Goal: Task Accomplishment & Management: Complete application form

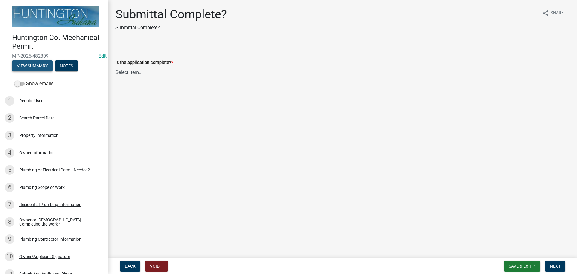
click at [23, 64] on button "View Summary" at bounding box center [32, 65] width 41 height 11
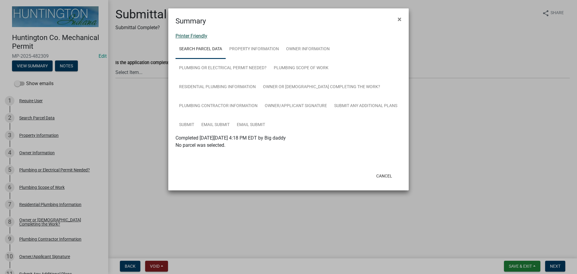
click at [188, 34] on link "Printer Friendly" at bounding box center [191, 36] width 32 height 6
click at [397, 17] on button "×" at bounding box center [400, 19] width 14 height 17
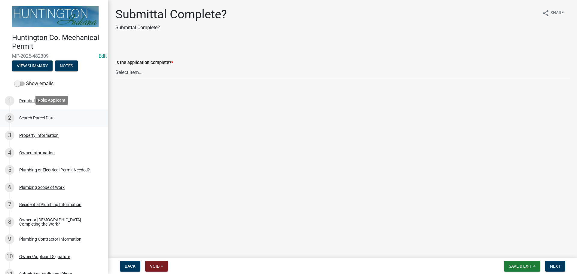
click at [29, 120] on div "2 Search Parcel Data" at bounding box center [52, 118] width 94 height 10
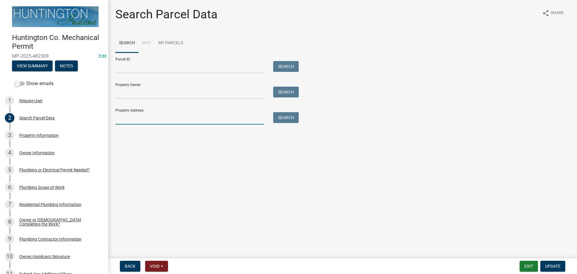
click at [135, 117] on input "Property Address:" at bounding box center [189, 118] width 149 height 12
type input "167"
click at [291, 113] on button "Search" at bounding box center [286, 117] width 26 height 11
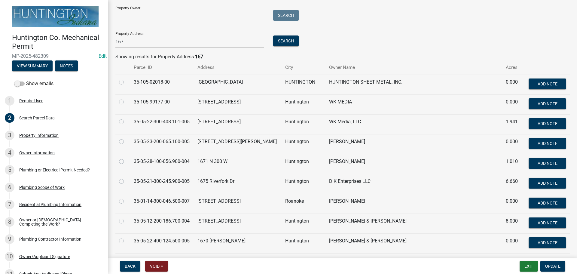
scroll to position [90, 0]
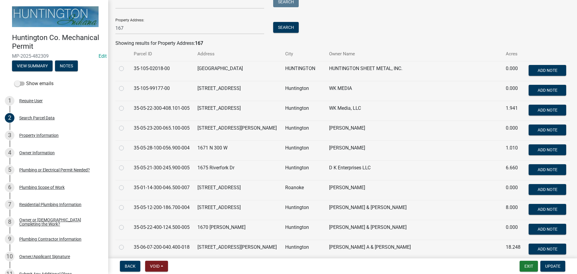
click at [126, 243] on label at bounding box center [126, 243] width 0 height 0
click at [126, 247] on input "radio" at bounding box center [128, 245] width 4 height 4
radio input "true"
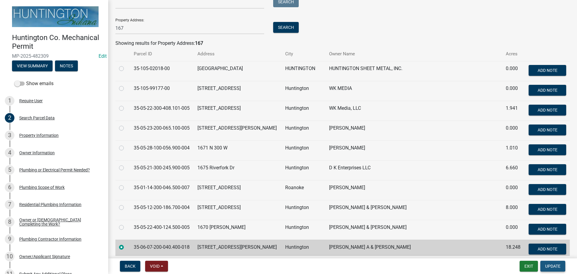
click at [549, 262] on button "Update" at bounding box center [552, 266] width 25 height 11
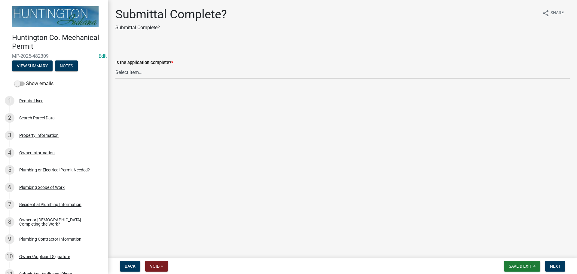
click at [142, 72] on select "Select Item... Yes No" at bounding box center [342, 72] width 454 height 12
click at [115, 66] on select "Select Item... Yes No" at bounding box center [342, 72] width 454 height 12
select select "1782a9c7-7323-4da6-ac5b-f89a69a3d723"
click at [561, 262] on button "Next" at bounding box center [555, 266] width 20 height 11
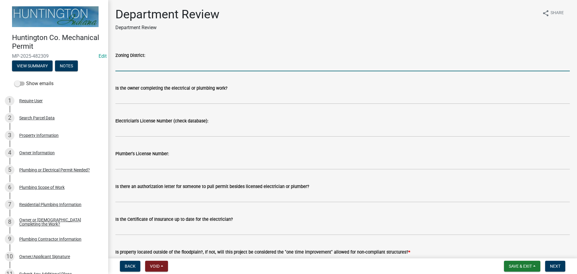
click at [184, 66] on input "Zoning District:" at bounding box center [342, 65] width 454 height 12
type input "Ag/SR"
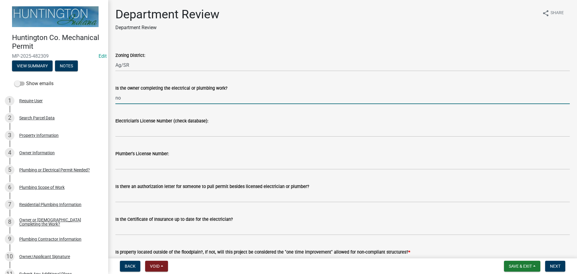
type input "no"
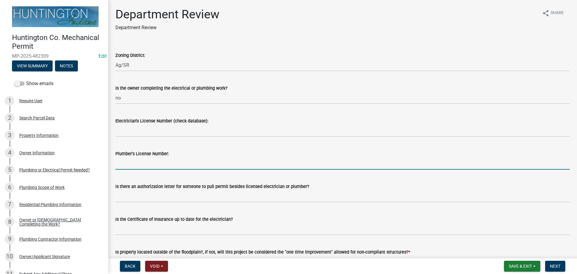
paste input "PC10600363"
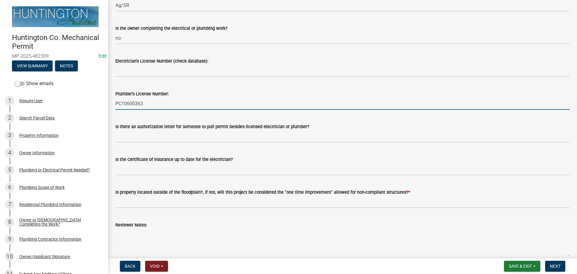
scroll to position [90, 0]
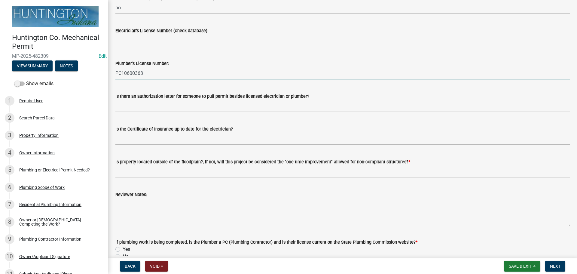
type input "PC10600363"
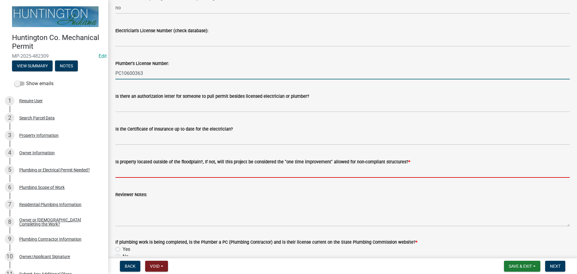
click at [159, 170] on input "Is property located outside of the floodplain?, If not, will this project be co…" at bounding box center [342, 171] width 454 height 12
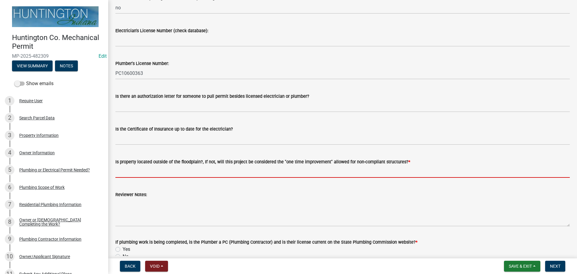
type input "yes"
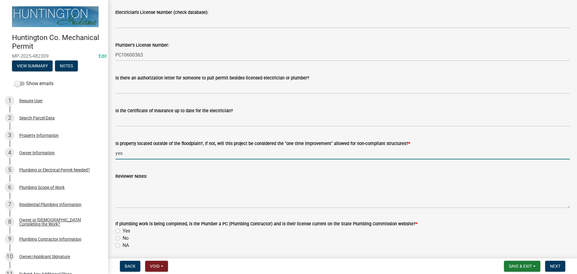
scroll to position [130, 0]
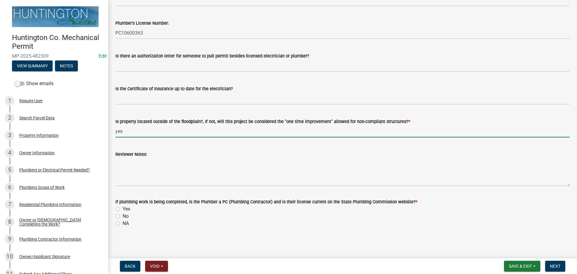
click at [123, 207] on label "Yes" at bounding box center [127, 208] width 8 height 7
click at [123, 207] on input "Yes" at bounding box center [125, 207] width 4 height 4
radio input "true"
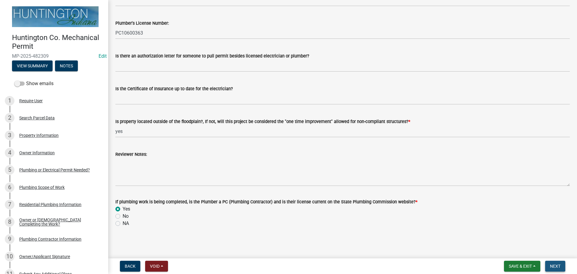
click at [560, 268] on span "Next" at bounding box center [555, 266] width 11 height 5
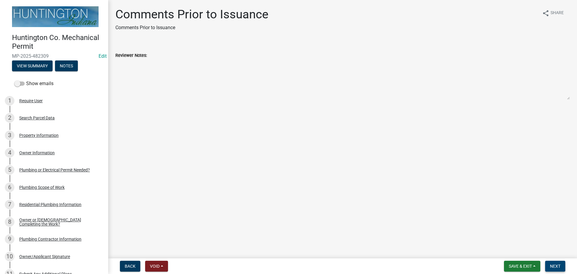
click at [560, 268] on span "Next" at bounding box center [555, 266] width 11 height 5
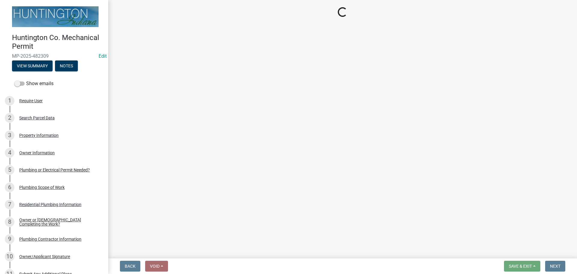
select select "3: 3"
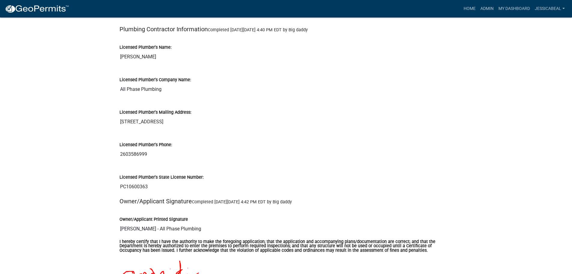
scroll to position [811, 0]
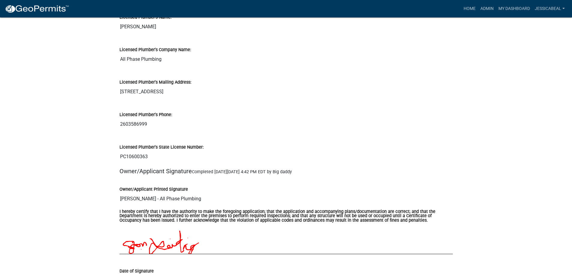
drag, startPoint x: 152, startPoint y: 157, endPoint x: 118, endPoint y: 159, distance: 34.6
click at [118, 159] on div "Licensed Plumber's State License Number: PC10600363" at bounding box center [286, 151] width 343 height 32
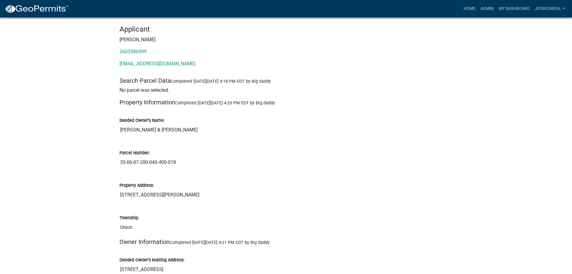
scroll to position [120, 0]
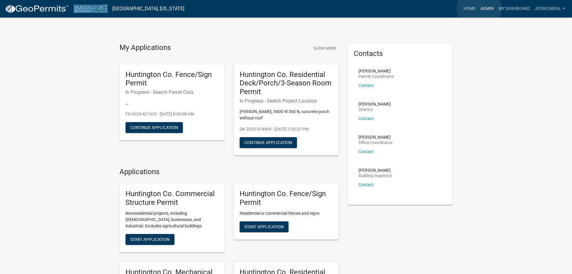
click at [480, 8] on link "Admin" at bounding box center [487, 8] width 18 height 11
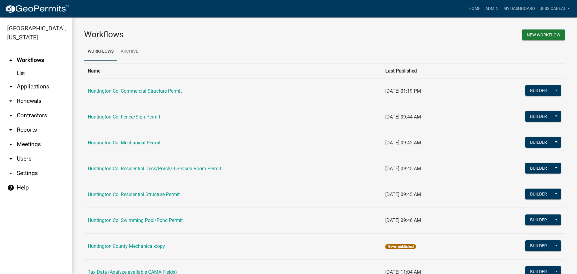
click at [26, 83] on link "arrow_drop_down Applications" at bounding box center [36, 86] width 72 height 14
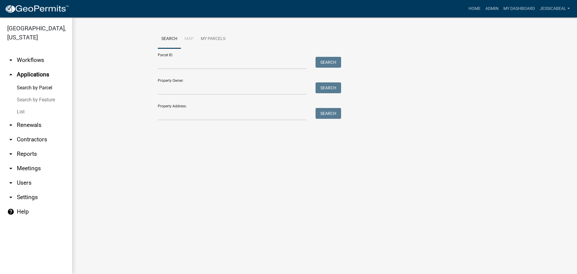
click at [23, 116] on link "List" at bounding box center [36, 112] width 72 height 12
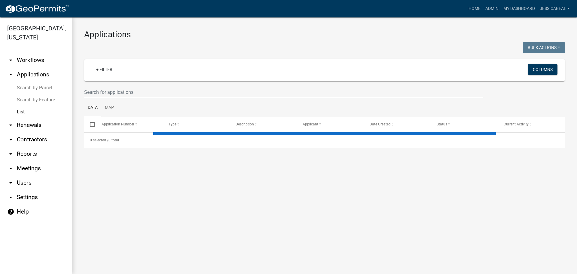
click at [135, 88] on input "text" at bounding box center [283, 92] width 399 height 12
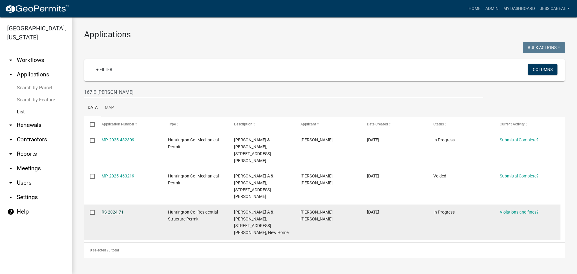
type input "167 E Lamont"
click at [116, 209] on link "RS-2024-71" at bounding box center [113, 211] width 22 height 5
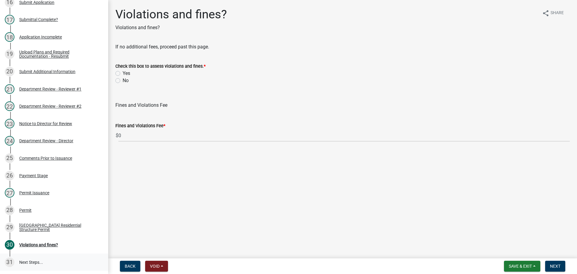
scroll to position [391, 0]
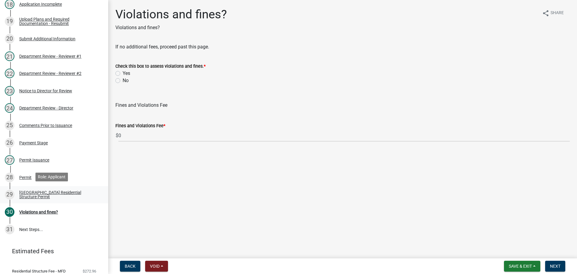
click at [24, 190] on div "29 Huntington County Residential Structure Permit" at bounding box center [52, 195] width 94 height 10
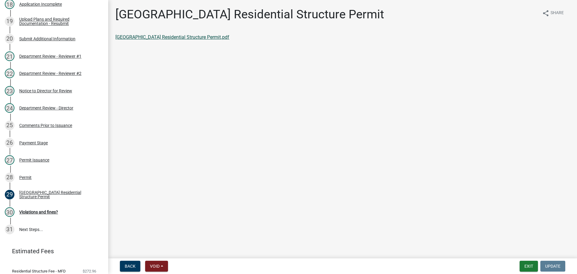
click at [170, 38] on link "Huntington County Residential Structure Permit.pdf" at bounding box center [172, 37] width 114 height 6
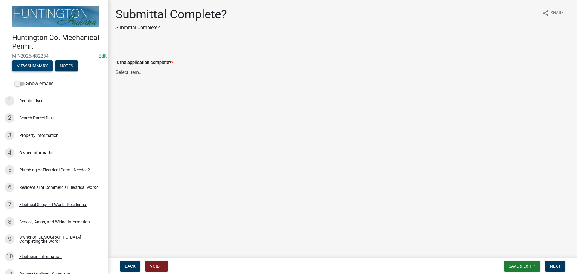
click at [26, 65] on button "View Summary" at bounding box center [32, 65] width 41 height 11
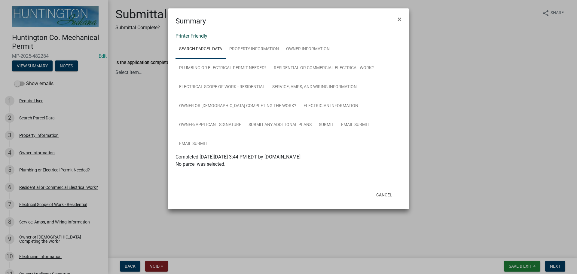
click at [188, 35] on link "Printer Friendly" at bounding box center [191, 36] width 32 height 6
click at [397, 17] on button "×" at bounding box center [400, 19] width 14 height 17
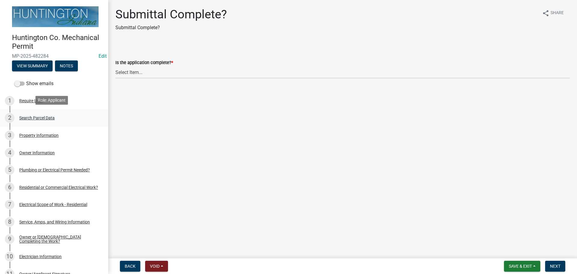
click at [43, 120] on div "2 Search Parcel Data" at bounding box center [52, 118] width 94 height 10
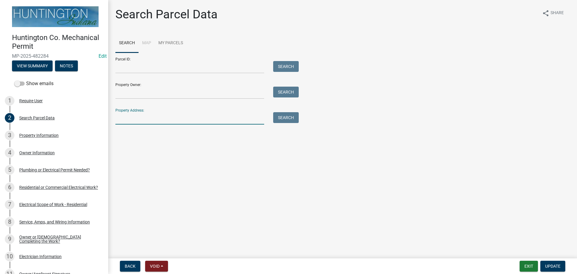
click at [150, 116] on input "Property Address:" at bounding box center [189, 118] width 149 height 12
type input "8912"
click at [285, 117] on button "Search" at bounding box center [286, 117] width 26 height 11
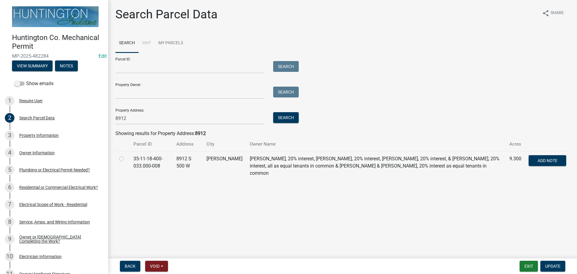
click at [126, 155] on label at bounding box center [126, 155] width 0 height 0
click at [126, 158] on input "radio" at bounding box center [128, 157] width 4 height 4
radio input "true"
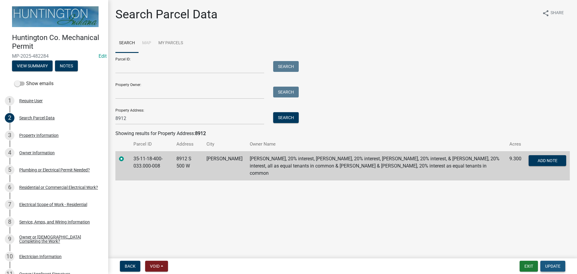
click at [553, 266] on span "Update" at bounding box center [552, 266] width 15 height 5
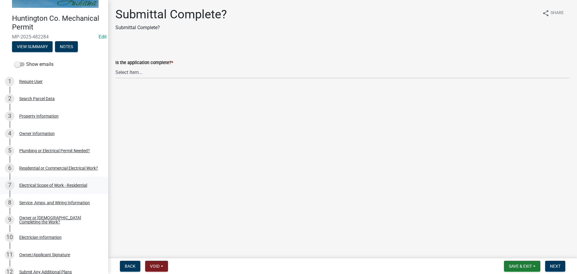
scroll to position [30, 0]
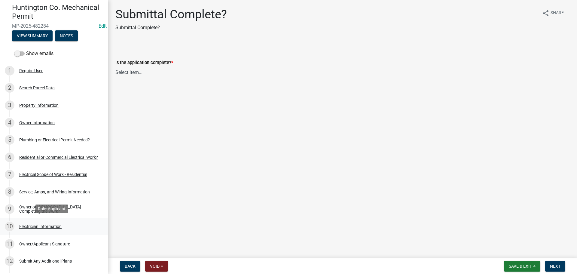
click at [29, 221] on div "10 Electrician Information" at bounding box center [52, 226] width 94 height 10
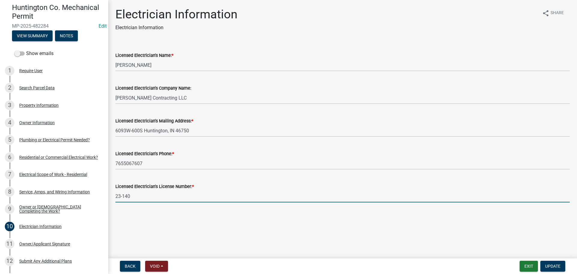
drag, startPoint x: 131, startPoint y: 196, endPoint x: 110, endPoint y: 196, distance: 20.7
click at [110, 196] on div "Electrician Information Electrician Information share Share Licensed Electricia…" at bounding box center [342, 109] width 469 height 205
type input "25-056"
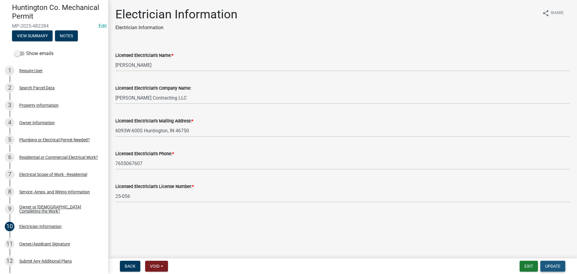
click at [560, 262] on button "Update" at bounding box center [552, 266] width 25 height 11
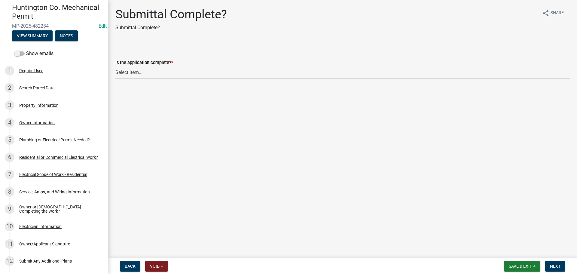
click at [133, 76] on select "Select Item... Yes No" at bounding box center [342, 72] width 454 height 12
click at [115, 66] on select "Select Item... Yes No" at bounding box center [342, 72] width 454 height 12
select select "1782a9c7-7323-4da6-ac5b-f89a69a3d723"
click at [27, 155] on div "Residential or Commercial Electrical Work?" at bounding box center [58, 157] width 79 height 4
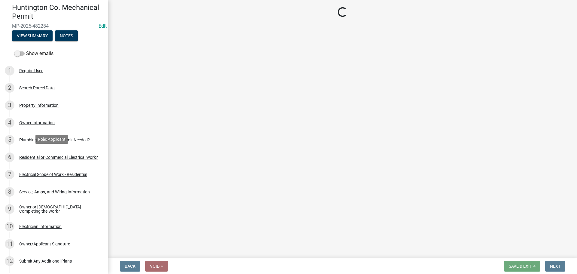
select select "3db72f89-ebf7-44a2-a43c-36ed77a05272"
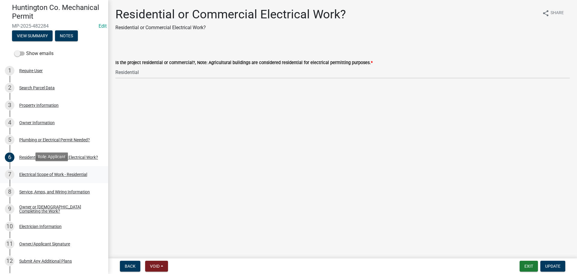
click at [31, 172] on div "Electrical Scope of Work - Residential" at bounding box center [53, 174] width 68 height 4
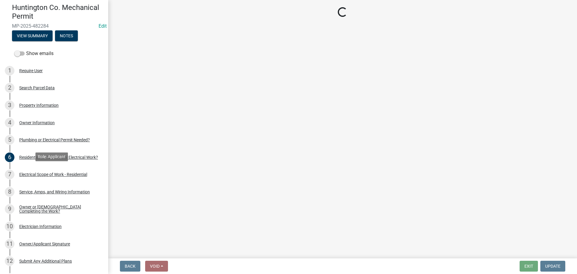
select select "108a24b7-cc86-458b-9d07-b72a6c5c0cf8"
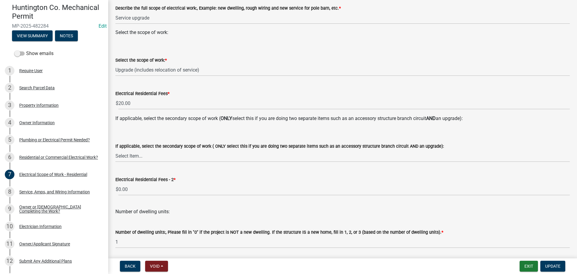
scroll to position [102, 0]
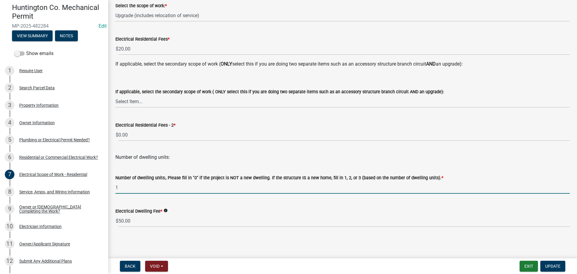
drag, startPoint x: 119, startPoint y: 191, endPoint x: 105, endPoint y: 188, distance: 14.1
click at [105, 188] on div "Huntington Co. Mechanical Permit MP-2025-482284 Edit View Summary Notes Show em…" at bounding box center [288, 137] width 577 height 274
type input "0"
click at [551, 269] on button "Update" at bounding box center [552, 266] width 25 height 11
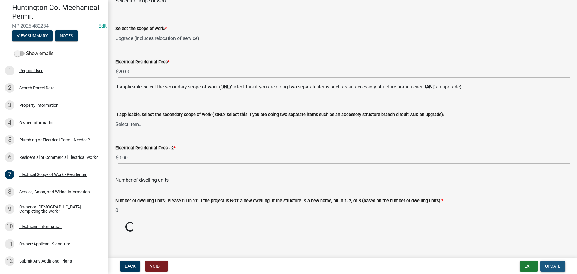
scroll to position [79, 0]
click at [553, 264] on span "Update" at bounding box center [552, 266] width 15 height 5
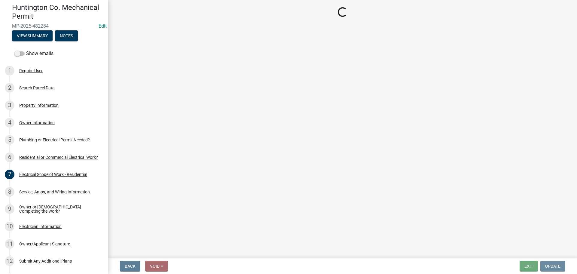
scroll to position [0, 0]
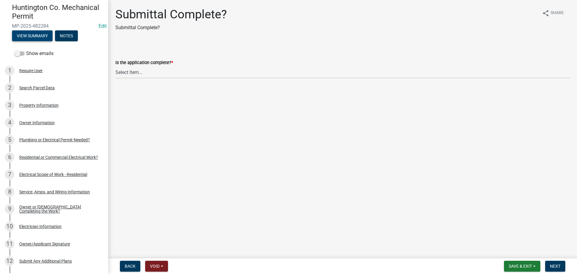
click at [30, 33] on button "View Summary" at bounding box center [32, 35] width 41 height 11
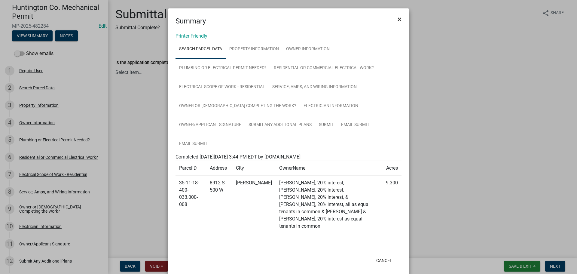
click at [397, 18] on button "×" at bounding box center [400, 19] width 14 height 17
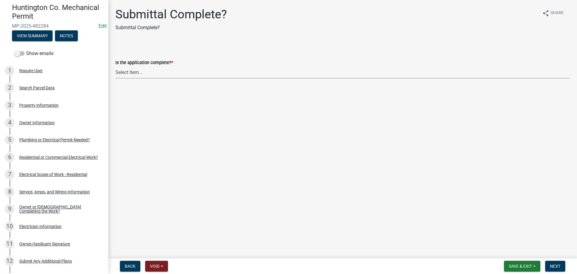
click at [130, 71] on select "Select Item... Yes No" at bounding box center [342, 72] width 454 height 12
click at [115, 66] on select "Select Item... Yes No" at bounding box center [342, 72] width 454 height 12
select select "1782a9c7-7323-4da6-ac5b-f89a69a3d723"
click at [551, 266] on span "Next" at bounding box center [555, 266] width 11 height 5
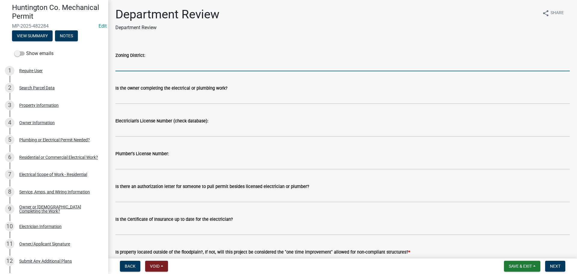
click at [135, 63] on input "Zoning District:" at bounding box center [342, 65] width 454 height 12
click at [140, 62] on input "Ag/R-" at bounding box center [342, 65] width 454 height 12
type input "Ag/R-2"
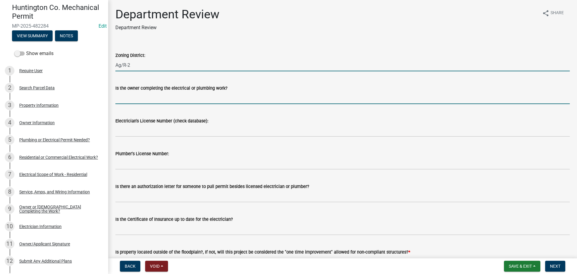
click at [121, 101] on input "Is the owner completing the electrical or plumbing work?" at bounding box center [342, 98] width 454 height 12
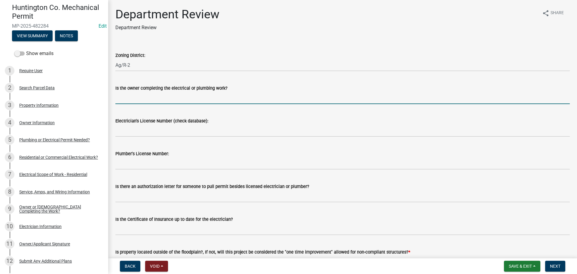
type input "no"
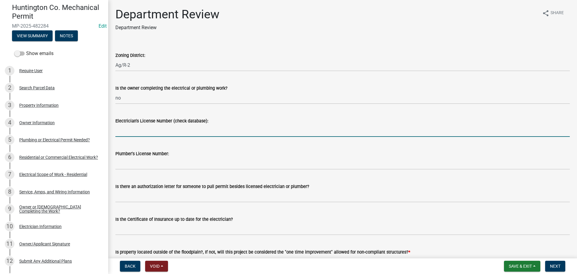
click at [149, 127] on input "Electrician's License Number (check database):" at bounding box center [342, 130] width 454 height 12
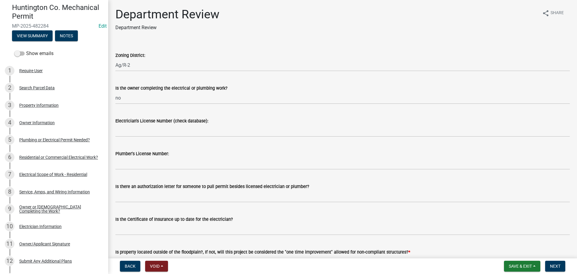
click at [144, 120] on label "Electrician's License Number (check database):" at bounding box center [161, 121] width 93 height 4
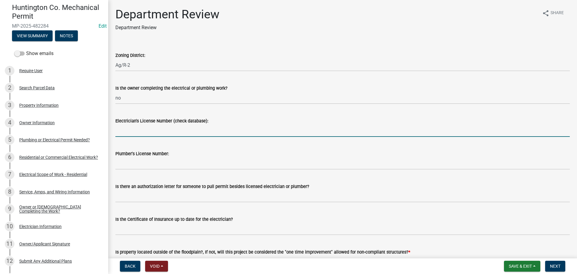
click at [144, 124] on input "Electrician's License Number (check database):" at bounding box center [342, 130] width 454 height 12
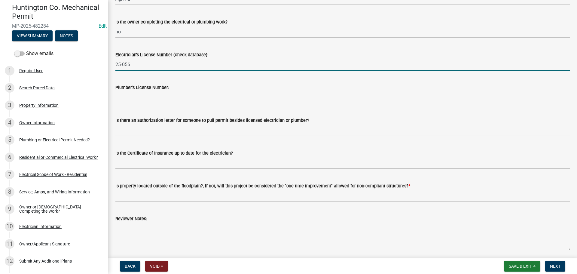
scroll to position [90, 0]
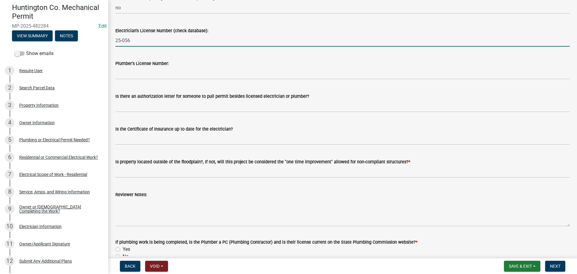
type input "25-056"
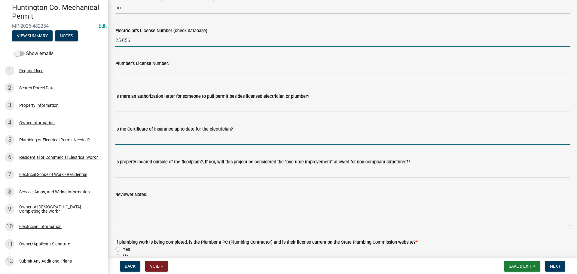
click at [134, 139] on input "Is the Certificate of Insurance up to date for the electrician?" at bounding box center [342, 139] width 454 height 12
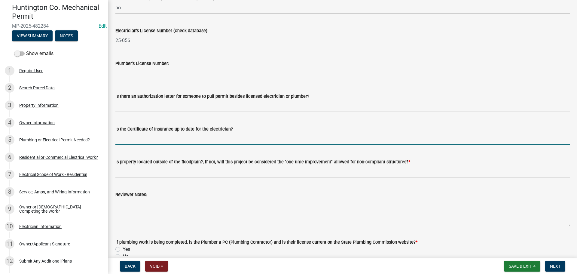
type input "yes"
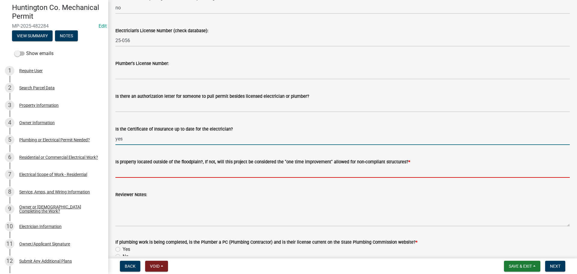
drag, startPoint x: 145, startPoint y: 170, endPoint x: 145, endPoint y: 178, distance: 7.2
click at [145, 172] on input "Is property located outside of the floodplain?, If not, will this project be co…" at bounding box center [342, 171] width 454 height 12
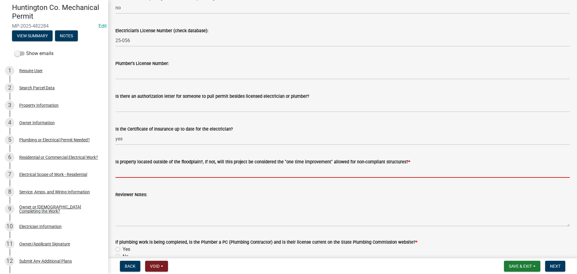
type input "yes"
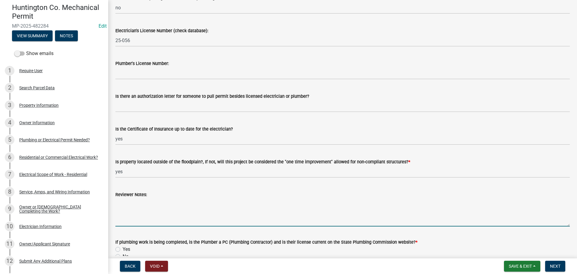
click at [117, 217] on textarea "Reviewer Notes:" at bounding box center [342, 212] width 454 height 28
type textarea "The current license number that should be used is 25-056. Thank you."
click at [550, 267] on span "Next" at bounding box center [555, 266] width 11 height 5
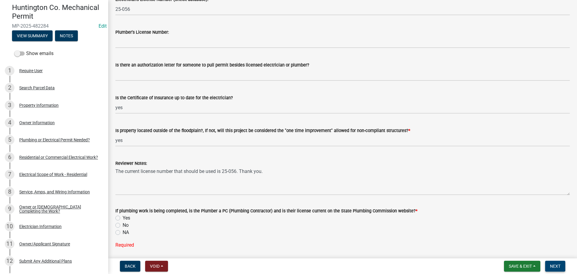
scroll to position [142, 0]
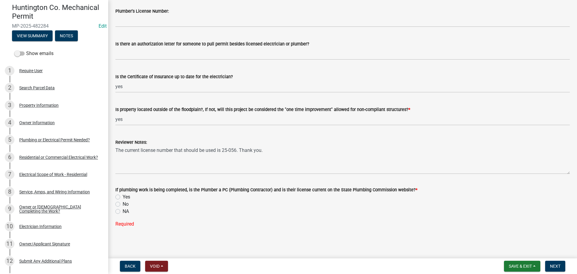
click at [120, 211] on div "NA" at bounding box center [342, 211] width 454 height 7
click at [123, 212] on label "NA" at bounding box center [126, 211] width 6 height 7
click at [123, 212] on input "NA" at bounding box center [125, 210] width 4 height 4
radio input "true"
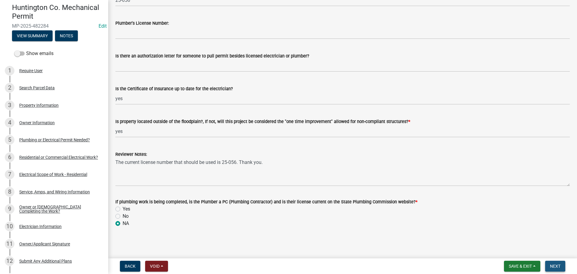
click at [551, 264] on span "Next" at bounding box center [555, 266] width 11 height 5
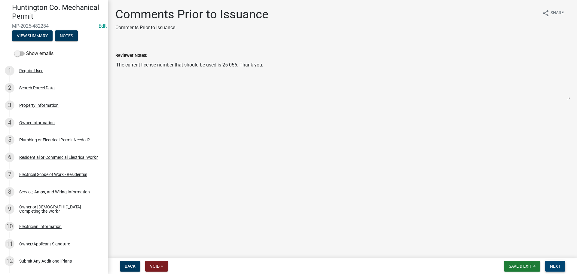
click at [561, 265] on button "Next" at bounding box center [555, 266] width 20 height 11
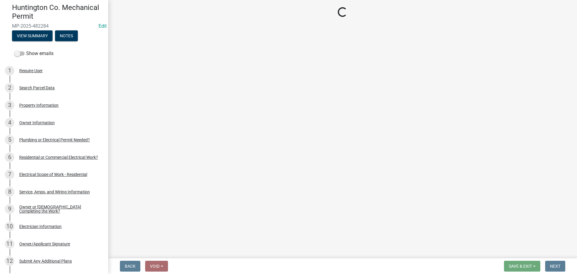
select select "3: 3"
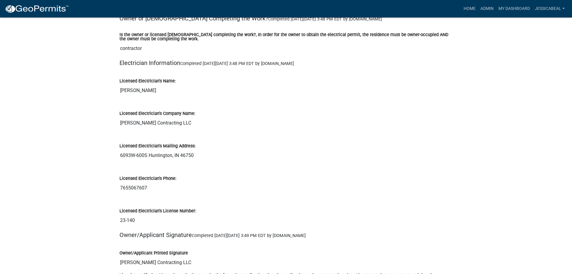
scroll to position [1052, 0]
